Goal: Information Seeking & Learning: Learn about a topic

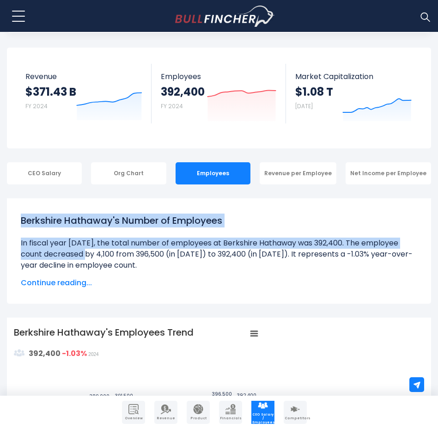
drag, startPoint x: 21, startPoint y: 220, endPoint x: 21, endPoint y: 251, distance: 30.5
click at [21, 251] on div "Berkshire Hathaway's Number of Employees Over the past 10 years (2015-2024): Th…" at bounding box center [219, 242] width 396 height 58
click at [15, 248] on div at bounding box center [15, 248] width 0 height 0
click at [21, 245] on li at bounding box center [219, 253] width 396 height 33
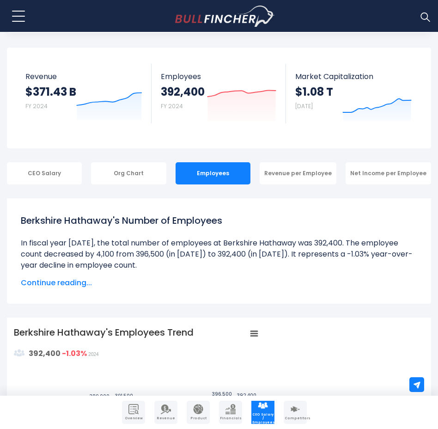
drag, startPoint x: 19, startPoint y: 242, endPoint x: 143, endPoint y: 269, distance: 126.7
click at [143, 269] on div "Berkshire Hathaway's Number of Employees Over the past 10 years (2015-2024): Th…" at bounding box center [219, 250] width 410 height 89
click at [145, 267] on li at bounding box center [219, 253] width 396 height 33
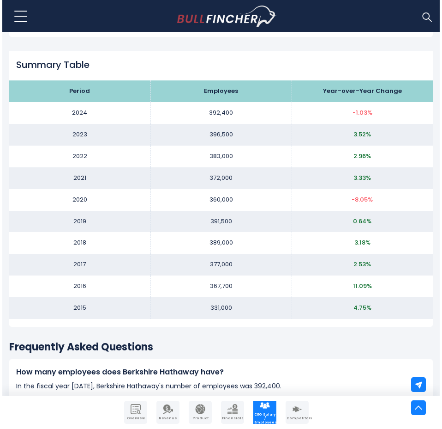
scroll to position [1059, 0]
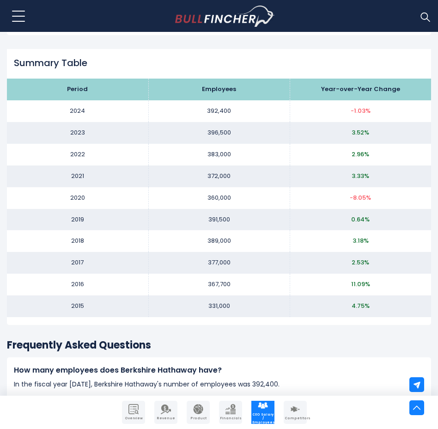
click at [18, 18] on button at bounding box center [18, 16] width 23 height 23
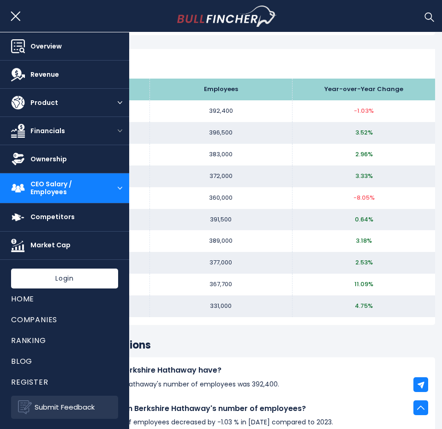
click at [95, 107] on link "Product" at bounding box center [55, 103] width 111 height 28
click at [113, 103] on button "open menu" at bounding box center [120, 103] width 18 height 28
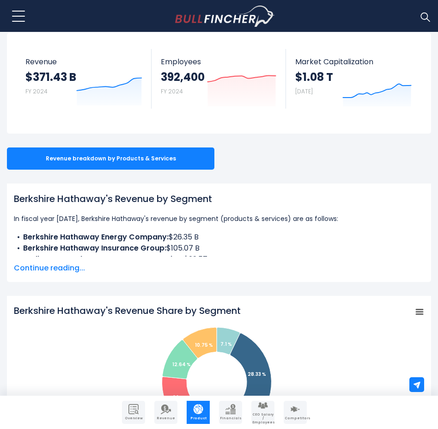
scroll to position [77, 0]
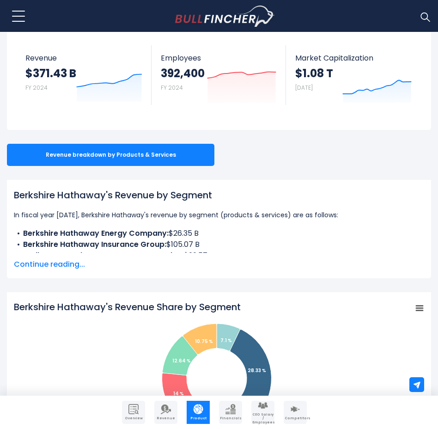
click at [69, 265] on span "Continue reading..." at bounding box center [219, 264] width 410 height 11
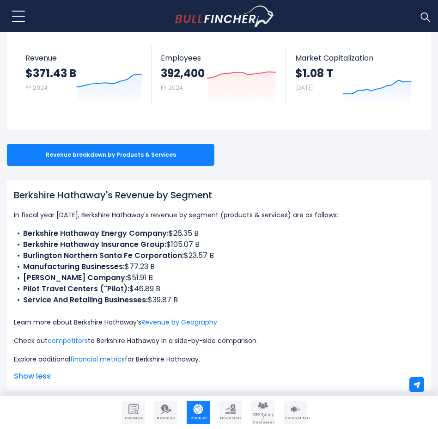
drag, startPoint x: 11, startPoint y: 191, endPoint x: 352, endPoint y: 213, distance: 341.6
click at [352, 213] on div "Berkshire Hathaway's Revenue by Segment In fiscal year [DATE], Berkshire Hathaw…" at bounding box center [219, 285] width 424 height 210
click at [346, 220] on div at bounding box center [346, 220] width 0 height 0
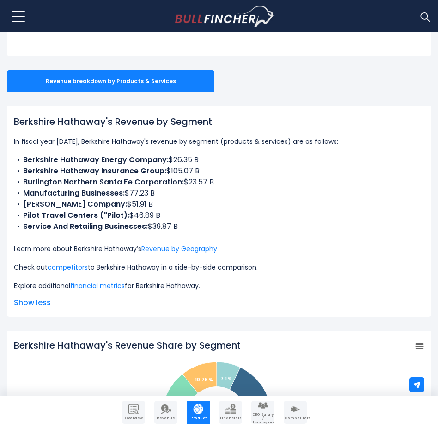
scroll to position [154, 0]
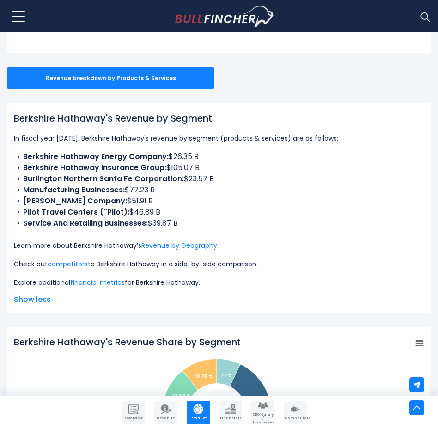
click at [314, 217] on li "Pilot Travel Centers ("Pilot): $46.89 B" at bounding box center [219, 211] width 410 height 11
drag, startPoint x: 16, startPoint y: 154, endPoint x: 239, endPoint y: 181, distance: 224.2
click at [239, 181] on ul "Berkshire Hathaway Energy Company: $26.35 B Berkshire Hathaway Insurance Group:…" at bounding box center [219, 190] width 410 height 78
click at [233, 184] on div at bounding box center [233, 184] width 0 height 0
click at [234, 172] on li "Berkshire Hathaway Insurance Group: $105.07 B" at bounding box center [219, 167] width 410 height 11
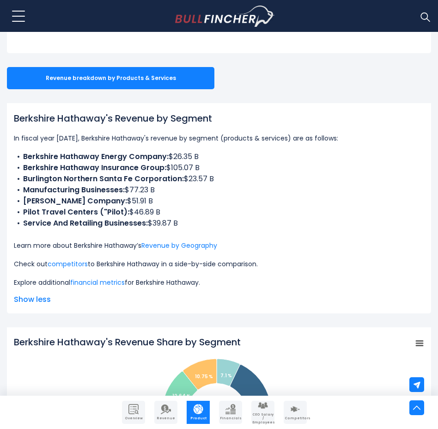
drag, startPoint x: 19, startPoint y: 152, endPoint x: 192, endPoint y: 196, distance: 178.7
click at [192, 196] on ul "Berkshire Hathaway Energy Company: $26.35 B Berkshire Hathaway Insurance Group:…" at bounding box center [219, 190] width 410 height 78
click at [192, 199] on li "[PERSON_NAME] Company: $51.91 B" at bounding box center [219, 200] width 410 height 11
drag, startPoint x: 192, startPoint y: 204, endPoint x: 189, endPoint y: 194, distance: 9.8
click at [189, 194] on ul "Berkshire Hathaway Energy Company: $26.35 B Berkshire Hathaway Insurance Group:…" at bounding box center [219, 190] width 410 height 78
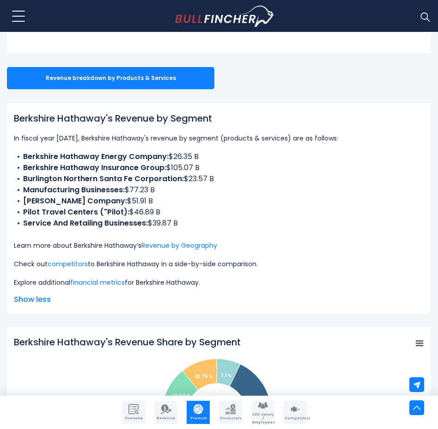
click at [183, 171] on div at bounding box center [183, 171] width 0 height 0
click at [198, 191] on li "Manufacturing Businesses: $77.23 B" at bounding box center [219, 189] width 410 height 11
drag, startPoint x: 23, startPoint y: 211, endPoint x: 200, endPoint y: 215, distance: 177.4
click at [200, 215] on li "Pilot Travel Centers ("Pilot): $46.89 B" at bounding box center [219, 211] width 410 height 11
click at [194, 218] on div at bounding box center [194, 218] width 0 height 0
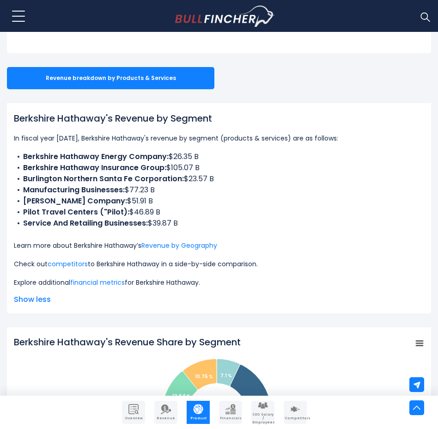
click at [203, 209] on li "Pilot Travel Centers ("Pilot): $46.89 B" at bounding box center [219, 211] width 410 height 11
drag, startPoint x: 200, startPoint y: 223, endPoint x: 206, endPoint y: 207, distance: 16.8
click at [199, 211] on ul "Berkshire Hathaway Energy Company: $26.35 B Berkshire Hathaway Insurance Group:…" at bounding box center [219, 190] width 410 height 78
click at [240, 212] on li "Pilot Travel Centers ("Pilot): $46.89 B" at bounding box center [219, 211] width 410 height 11
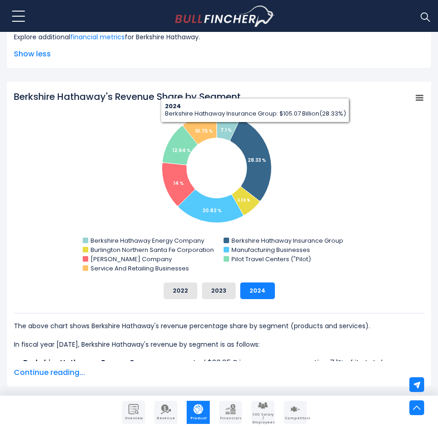
scroll to position [462, 0]
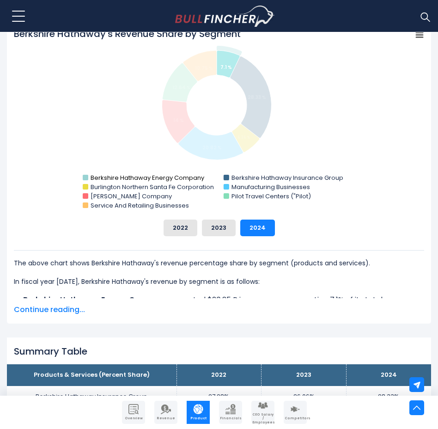
click at [92, 173] on text "Berkshire Hathaway Energy Company" at bounding box center [148, 177] width 114 height 9
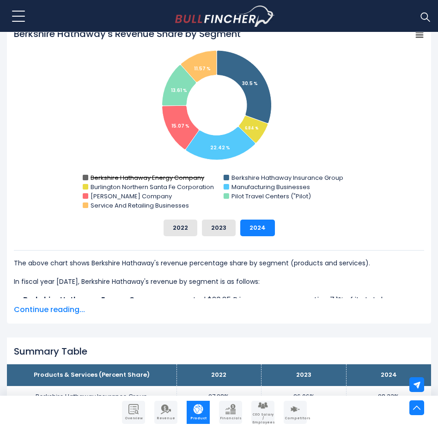
click at [93, 175] on text "Berkshire Hathaway Energy Company" at bounding box center [148, 177] width 114 height 9
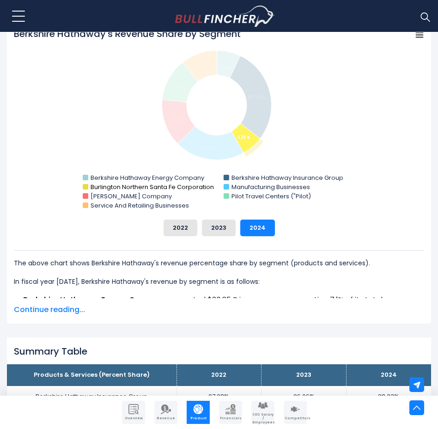
drag, startPoint x: 91, startPoint y: 174, endPoint x: 158, endPoint y: 183, distance: 68.1
click at [158, 183] on g "Berkshire Hathaway Energy Company Berkshire Hathaway Insurance Group Burlington…" at bounding box center [213, 191] width 260 height 36
drag, startPoint x: 76, startPoint y: 176, endPoint x: 177, endPoint y: 177, distance: 101.6
click at [177, 177] on icon "Created with Highcharts 12.1.2 Chart context menu Berkshire Hathaway's Revenue …" at bounding box center [219, 119] width 410 height 185
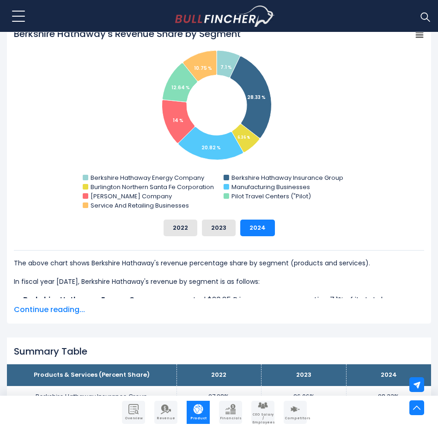
click at [85, 312] on span "Continue reading..." at bounding box center [219, 309] width 410 height 11
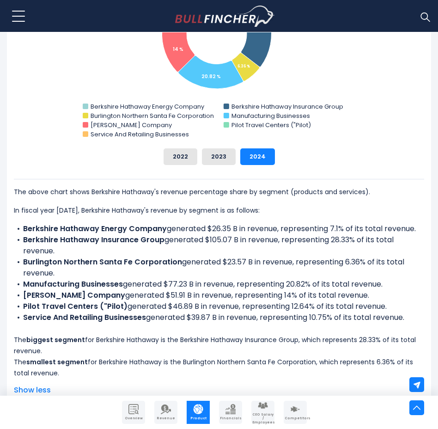
scroll to position [539, 0]
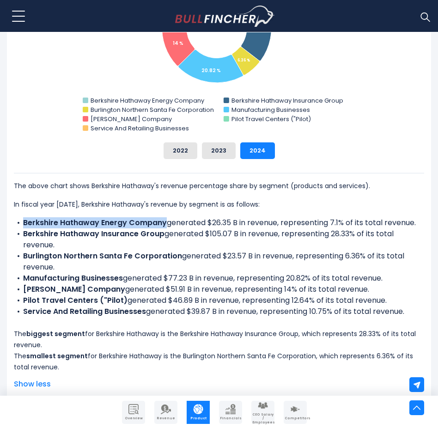
drag, startPoint x: 164, startPoint y: 225, endPoint x: 24, endPoint y: 225, distance: 140.4
click at [24, 225] on b "Berkshire Hathaway Energy Company" at bounding box center [95, 222] width 144 height 11
